Goal: Information Seeking & Learning: Learn about a topic

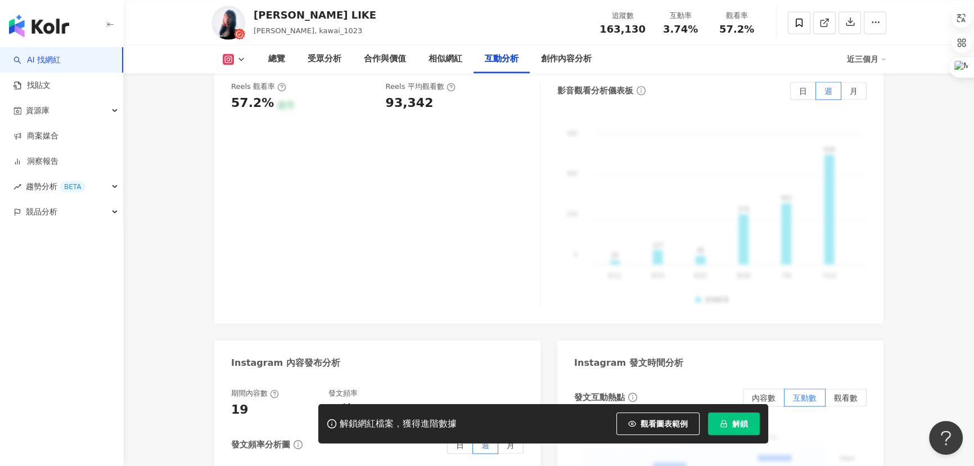
scroll to position [2464, 0]
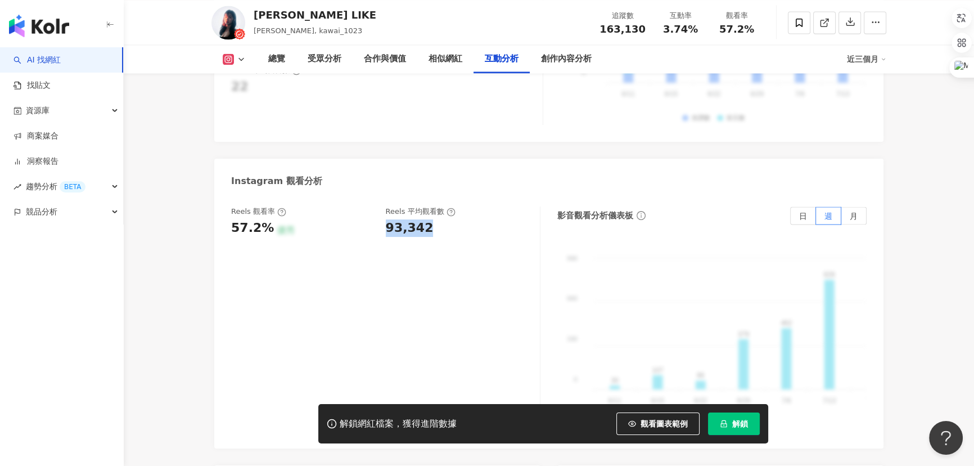
drag, startPoint x: 385, startPoint y: 197, endPoint x: 433, endPoint y: 198, distance: 47.8
click at [433, 219] on div "93,342" at bounding box center [457, 227] width 143 height 17
copy div "93,342"
click at [340, 219] on div "57.2% 優秀" at bounding box center [302, 227] width 143 height 17
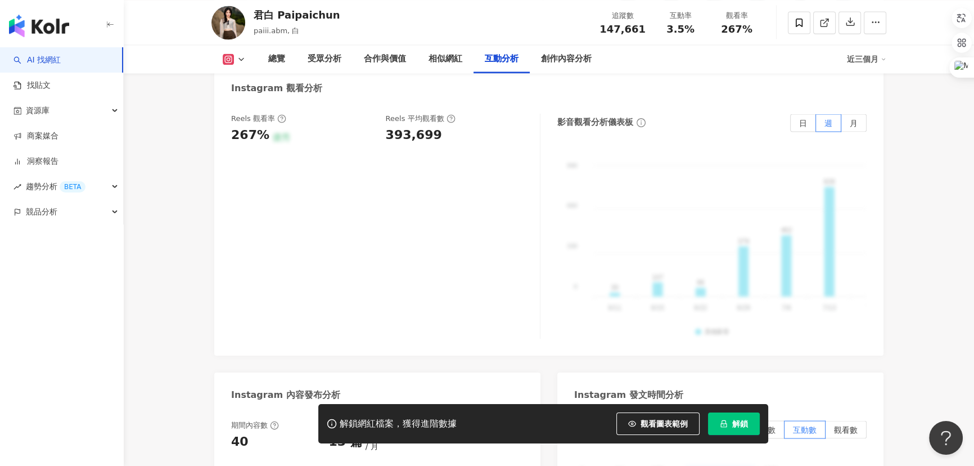
scroll to position [2523, 0]
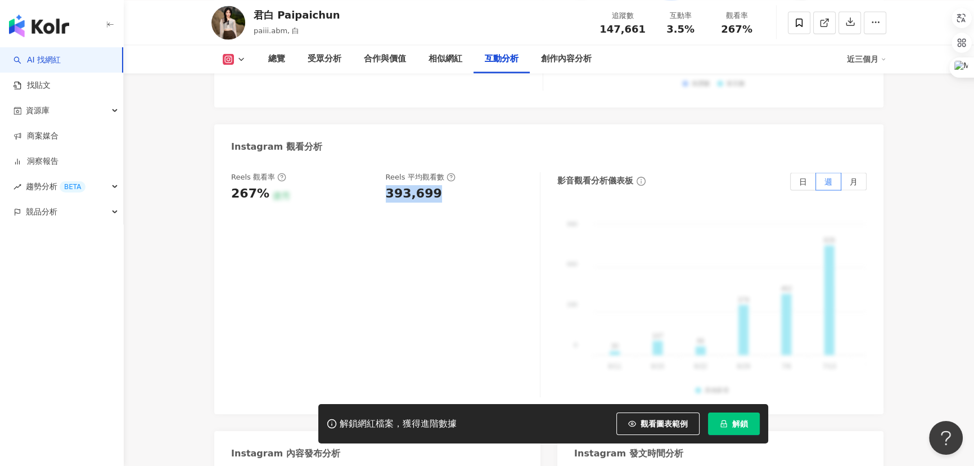
drag, startPoint x: 384, startPoint y: 163, endPoint x: 434, endPoint y: 163, distance: 49.5
click at [434, 172] on div "Reels 觀看率 267% 優秀 Reels 平均觀看數 393,699" at bounding box center [380, 187] width 298 height 30
copy div "393,699"
click at [325, 180] on div "Reels 觀看率 267% 優秀 Reels 平均觀看數 393,699" at bounding box center [385, 284] width 309 height 225
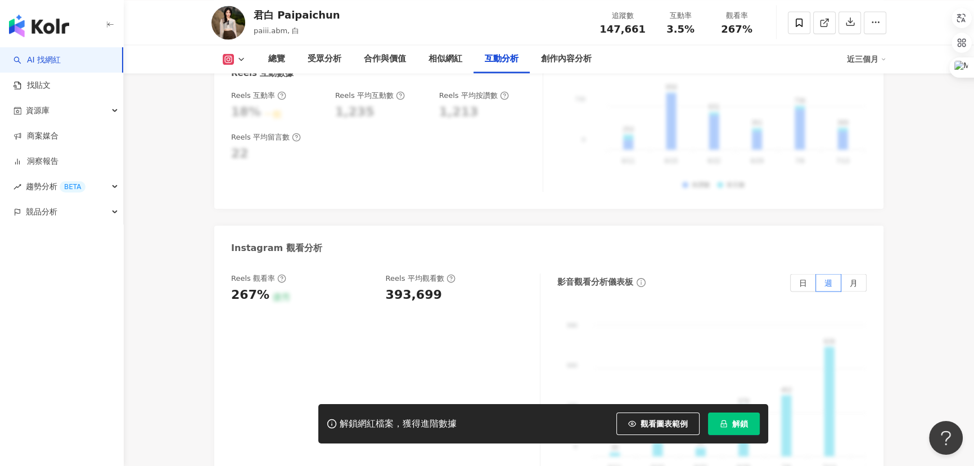
scroll to position [2216, 0]
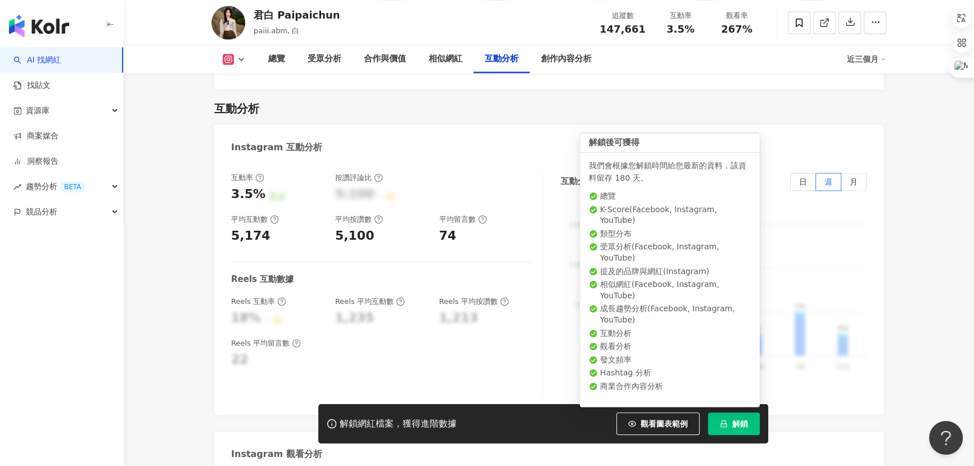
click at [737, 417] on button "解鎖" at bounding box center [734, 423] width 52 height 23
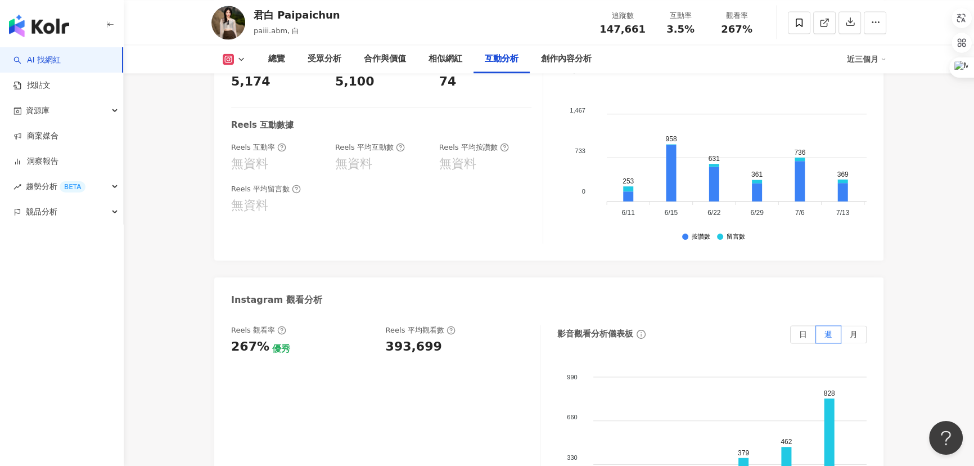
scroll to position [2080, 0]
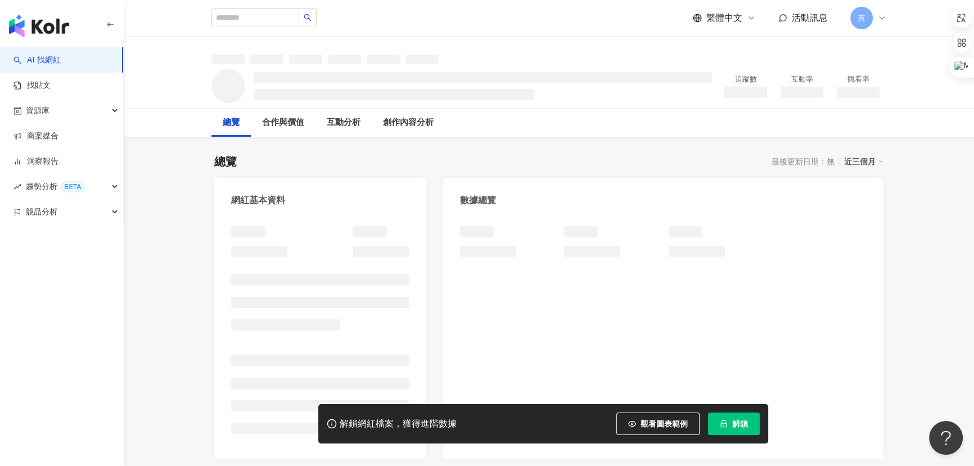
click at [743, 424] on span "解鎖" at bounding box center [740, 423] width 16 height 9
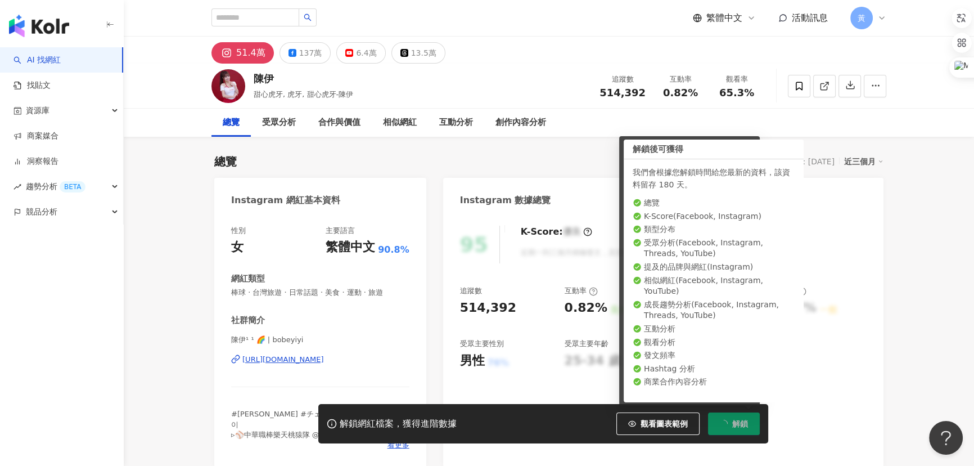
scroll to position [69, 0]
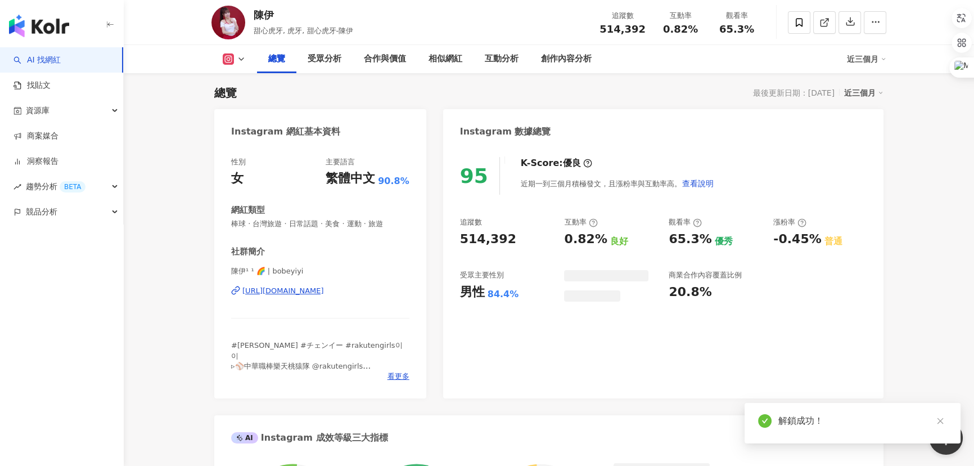
scroll to position [69, 0]
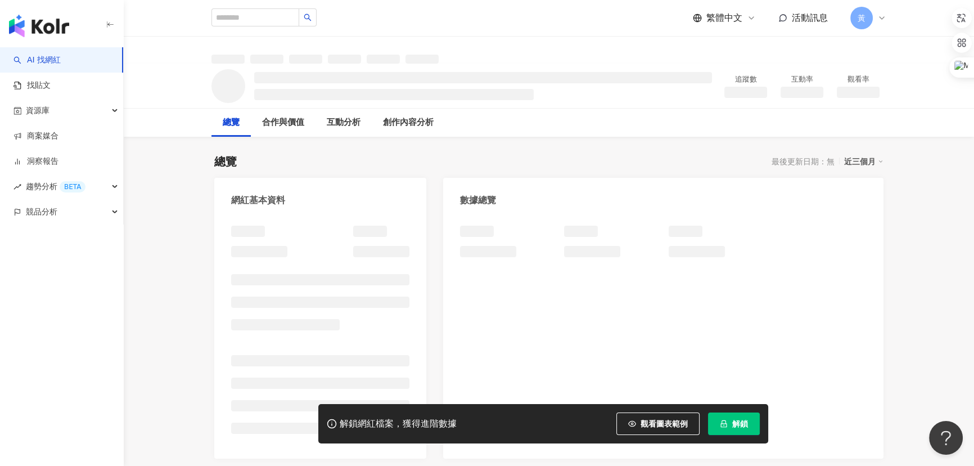
click at [723, 420] on icon "lock" at bounding box center [724, 424] width 8 height 8
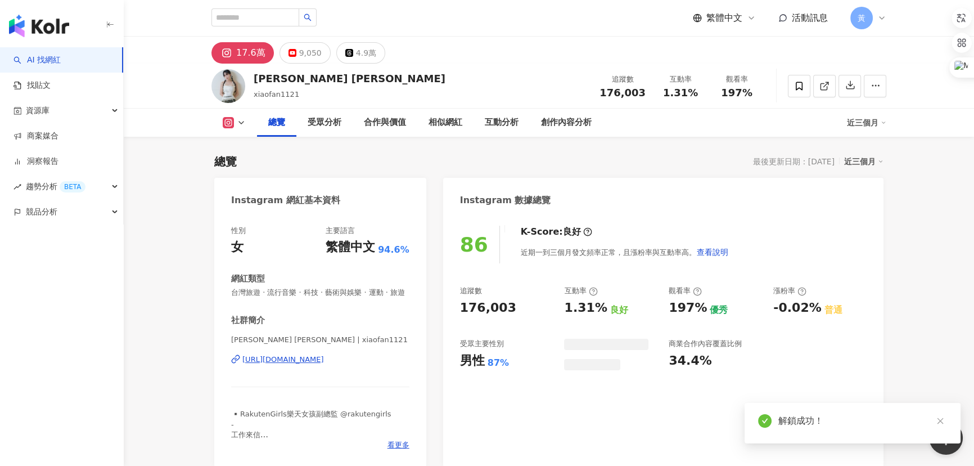
scroll to position [1450, 0]
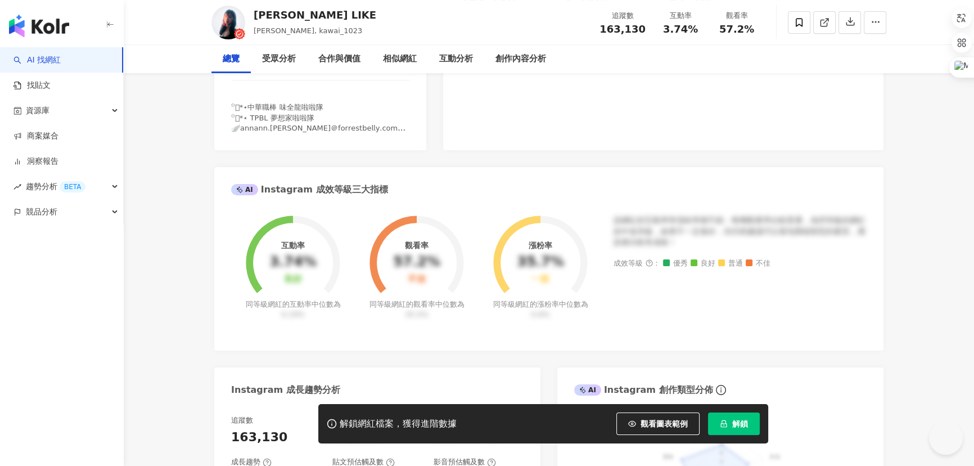
click at [718, 422] on button "解鎖" at bounding box center [734, 423] width 52 height 23
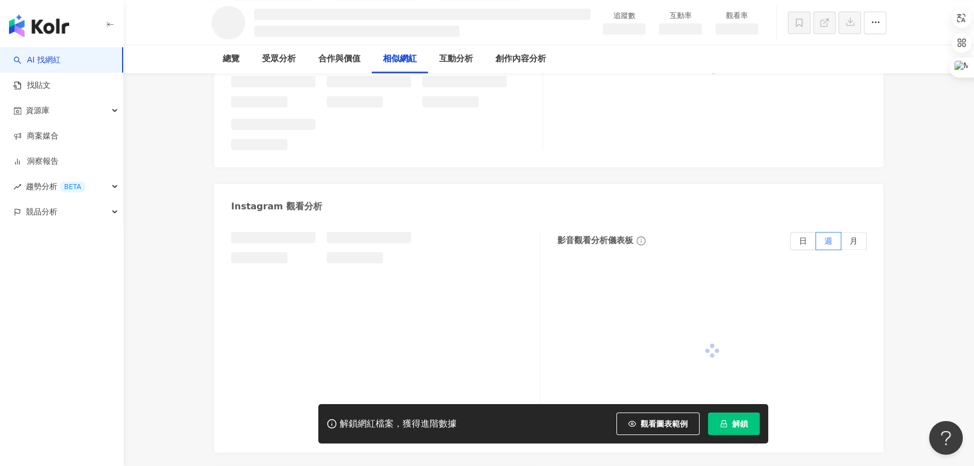
scroll to position [1818, 0]
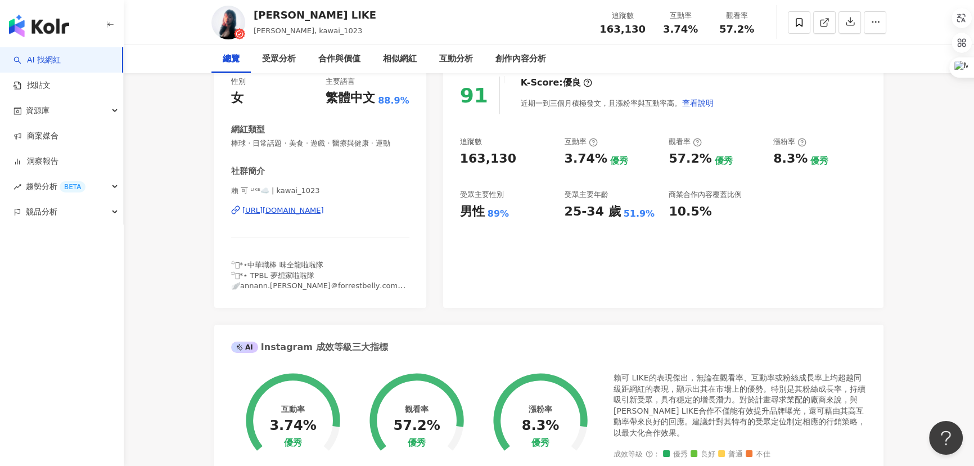
scroll to position [222, 0]
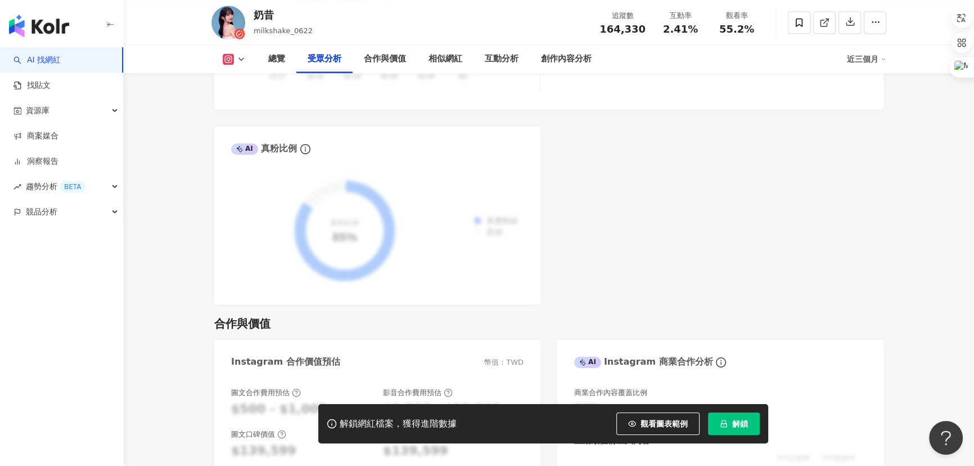
scroll to position [1347, 0]
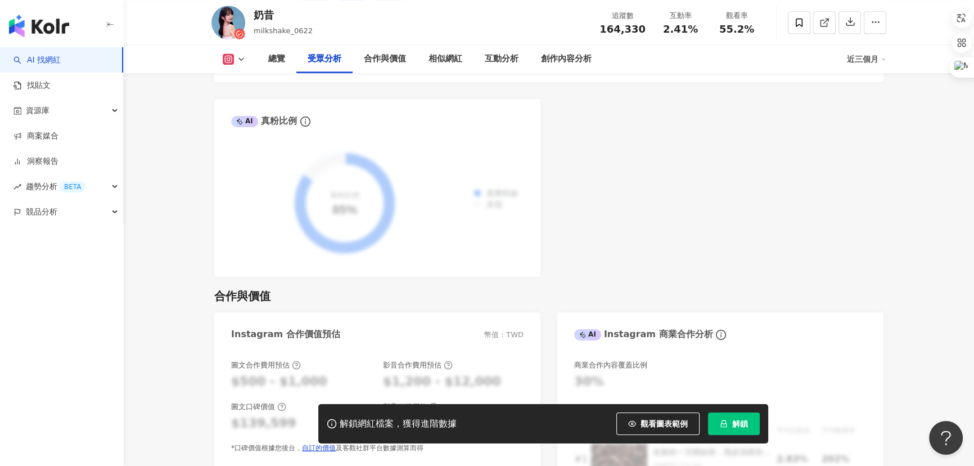
click at [732, 422] on span "解鎖" at bounding box center [740, 423] width 16 height 9
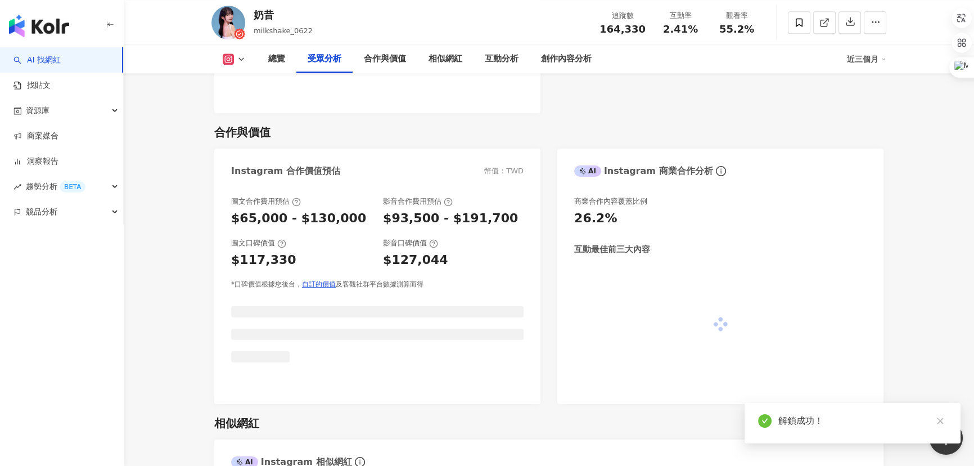
scroll to position [1807, 0]
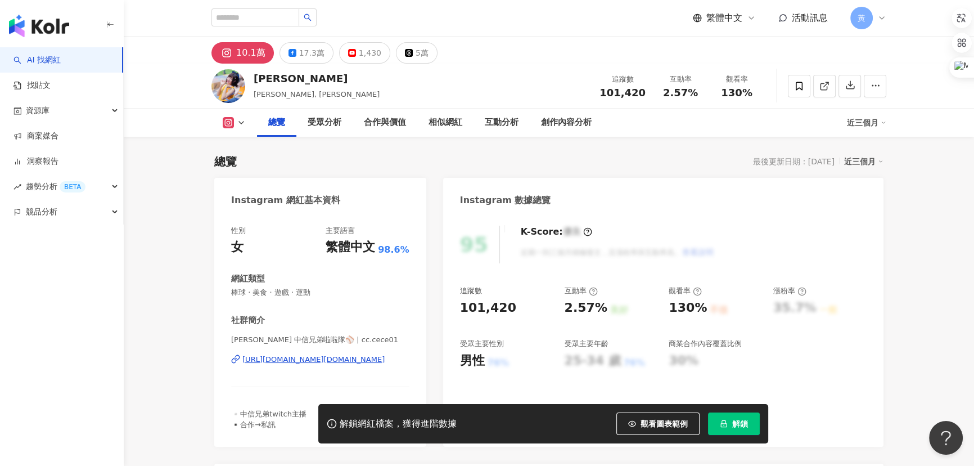
click at [739, 422] on span "解鎖" at bounding box center [740, 423] width 16 height 9
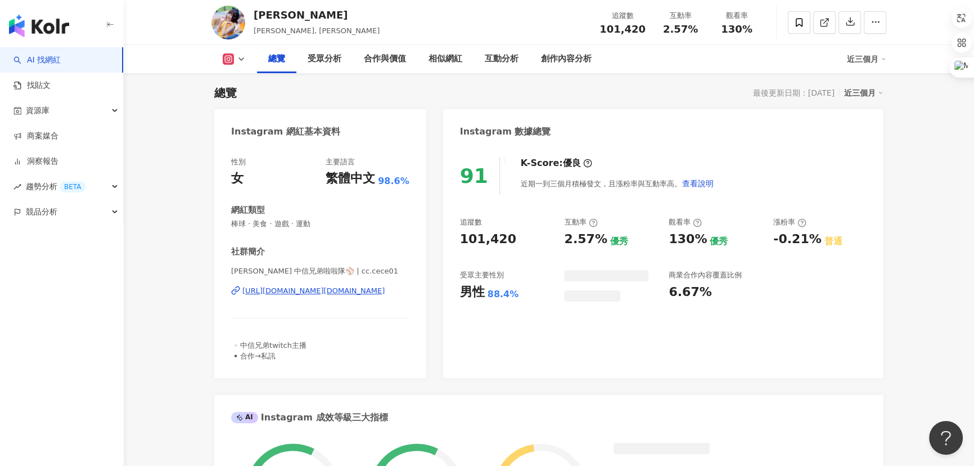
scroll to position [730, 0]
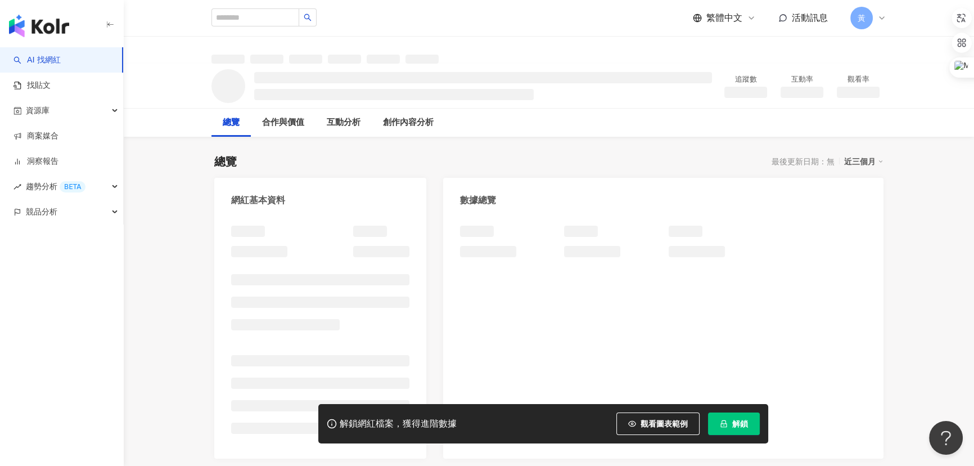
click at [735, 429] on button "解鎖" at bounding box center [734, 423] width 52 height 23
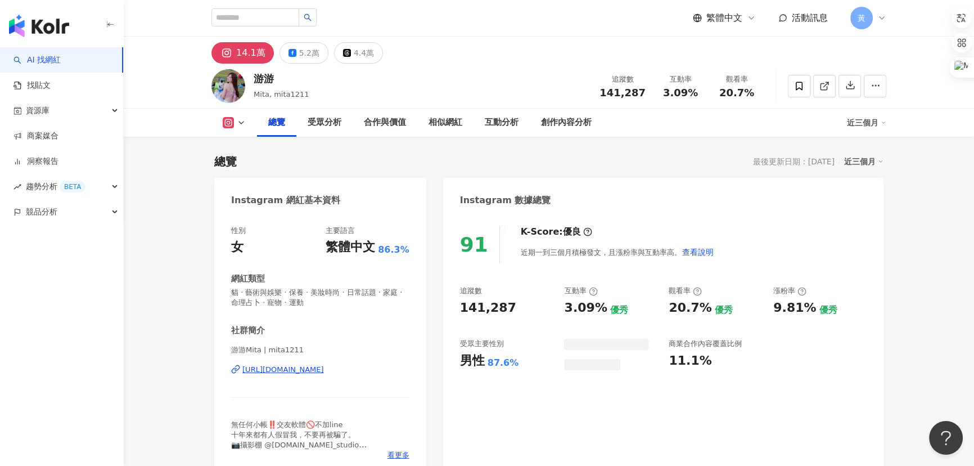
scroll to position [69, 0]
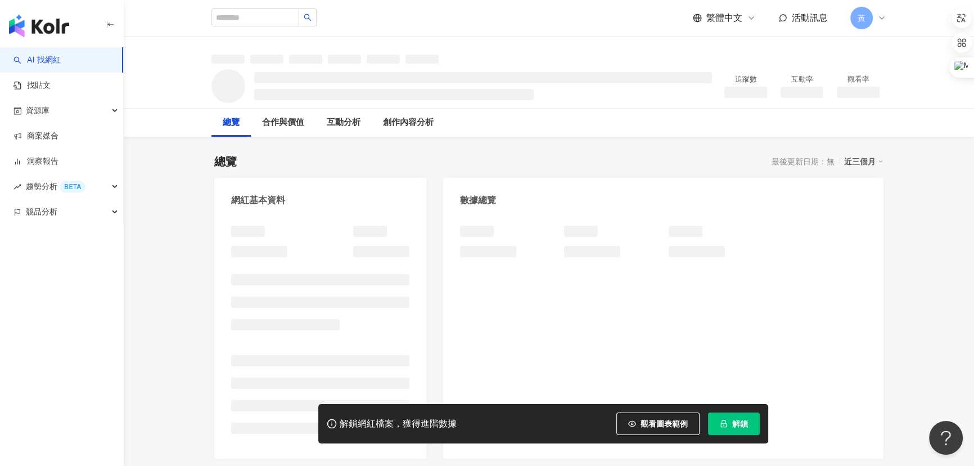
click at [736, 421] on span "解鎖" at bounding box center [740, 423] width 16 height 9
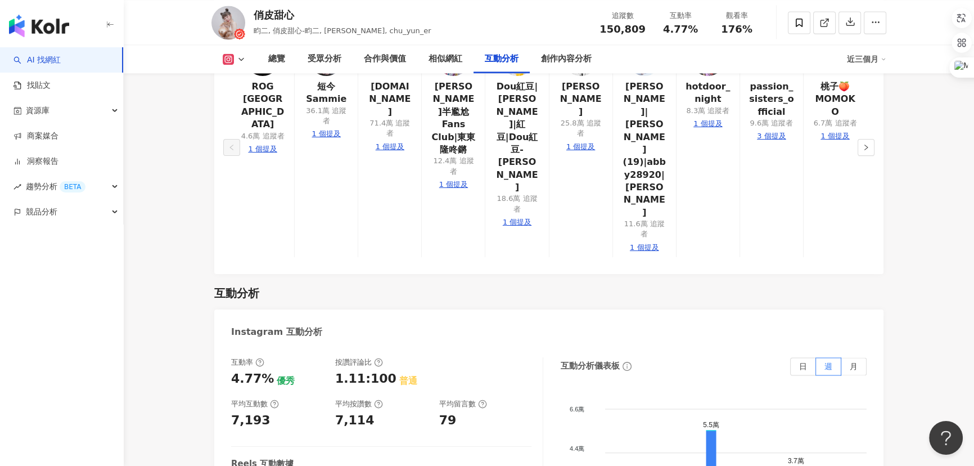
scroll to position [2523, 0]
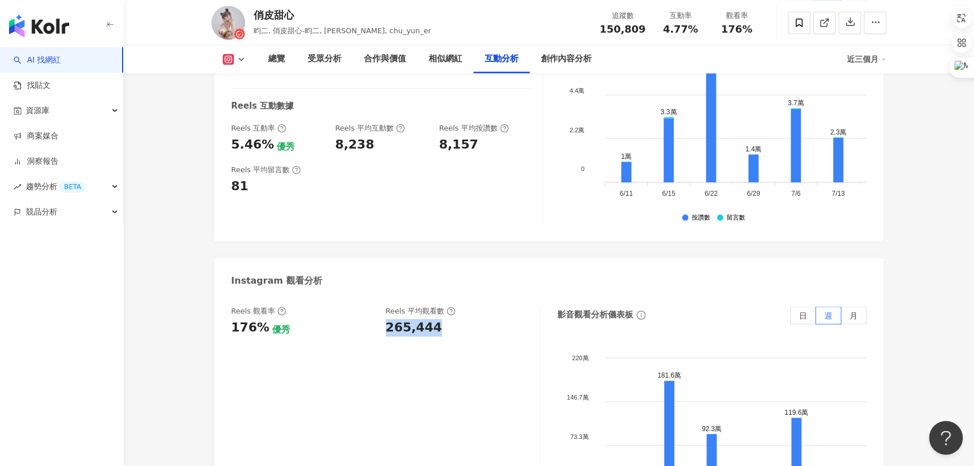
drag, startPoint x: 385, startPoint y: 225, endPoint x: 454, endPoint y: 225, distance: 69.2
click at [454, 306] on div "Reels 觀看率 176% 優秀 [PERSON_NAME] 平均觀看數 265,444" at bounding box center [380, 321] width 298 height 30
copy div "265,444"
click at [322, 258] on div "Instagram 觀看分析" at bounding box center [548, 276] width 669 height 37
